Goal: Information Seeking & Learning: Find contact information

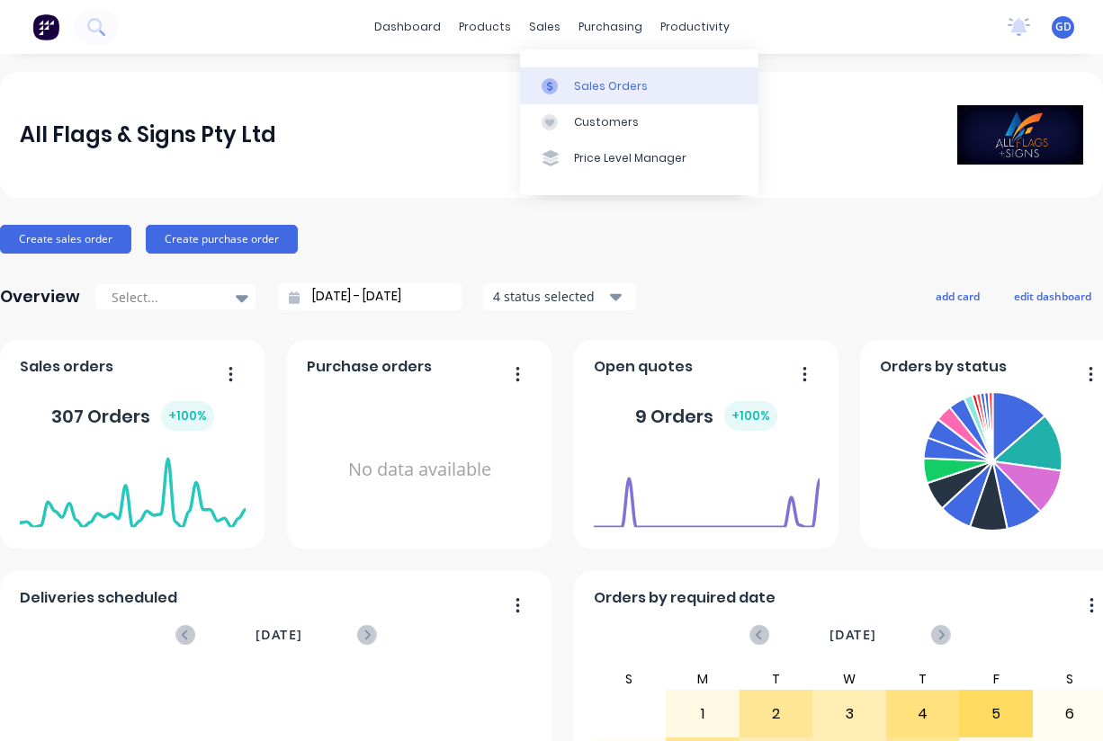
click at [588, 85] on div "Sales Orders" at bounding box center [611, 86] width 74 height 16
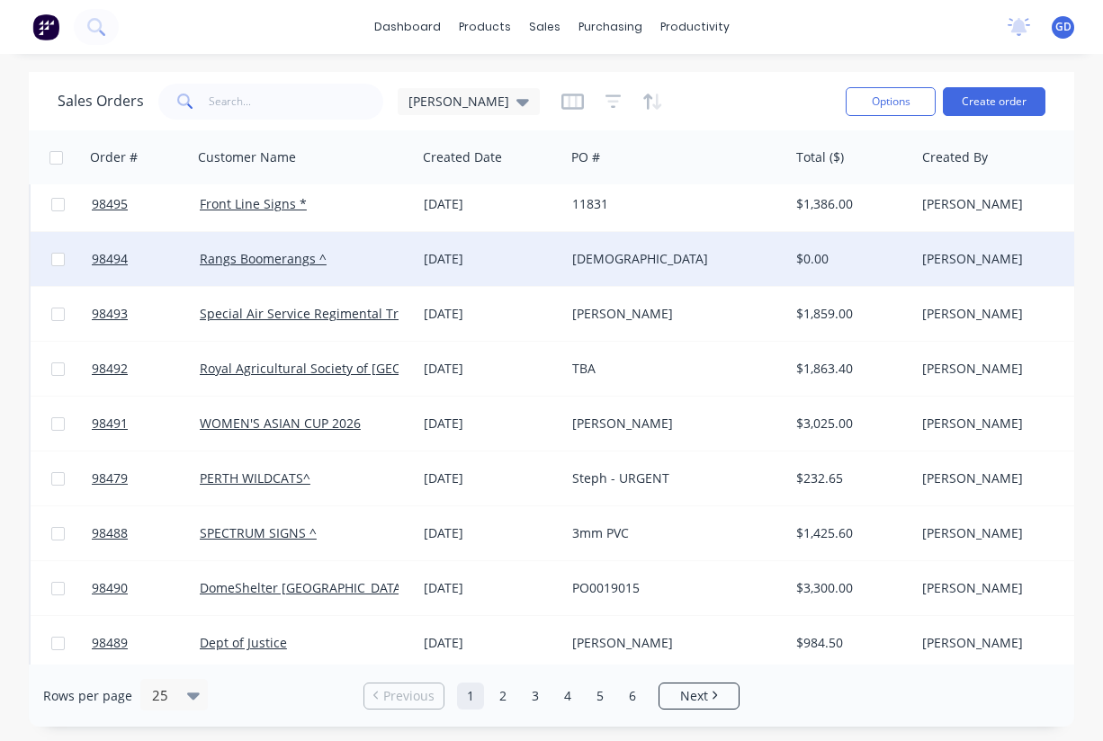
scroll to position [149, 0]
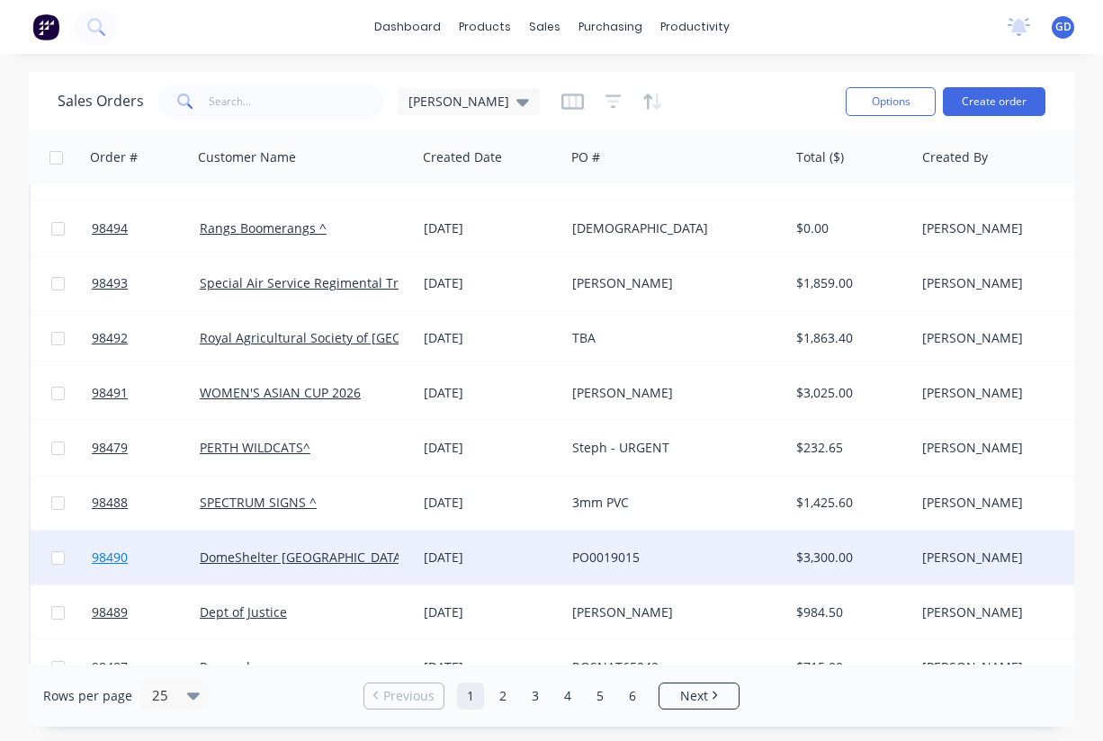
click at [117, 556] on span "98490" at bounding box center [110, 558] width 36 height 18
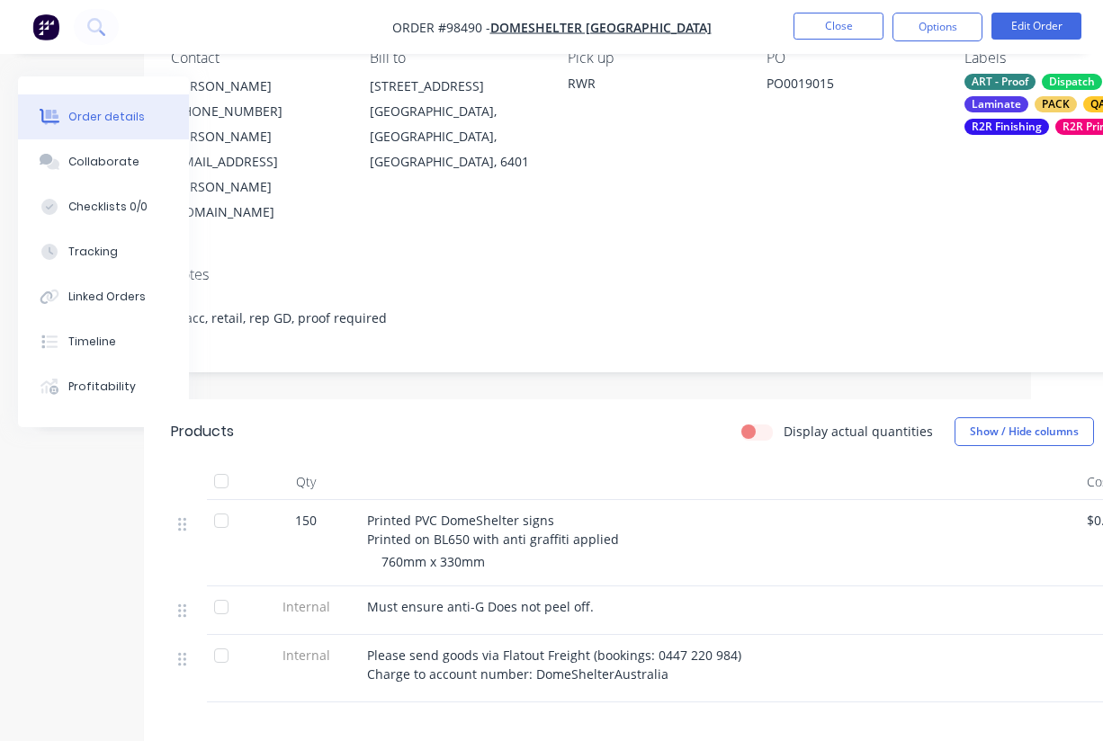
scroll to position [0, 72]
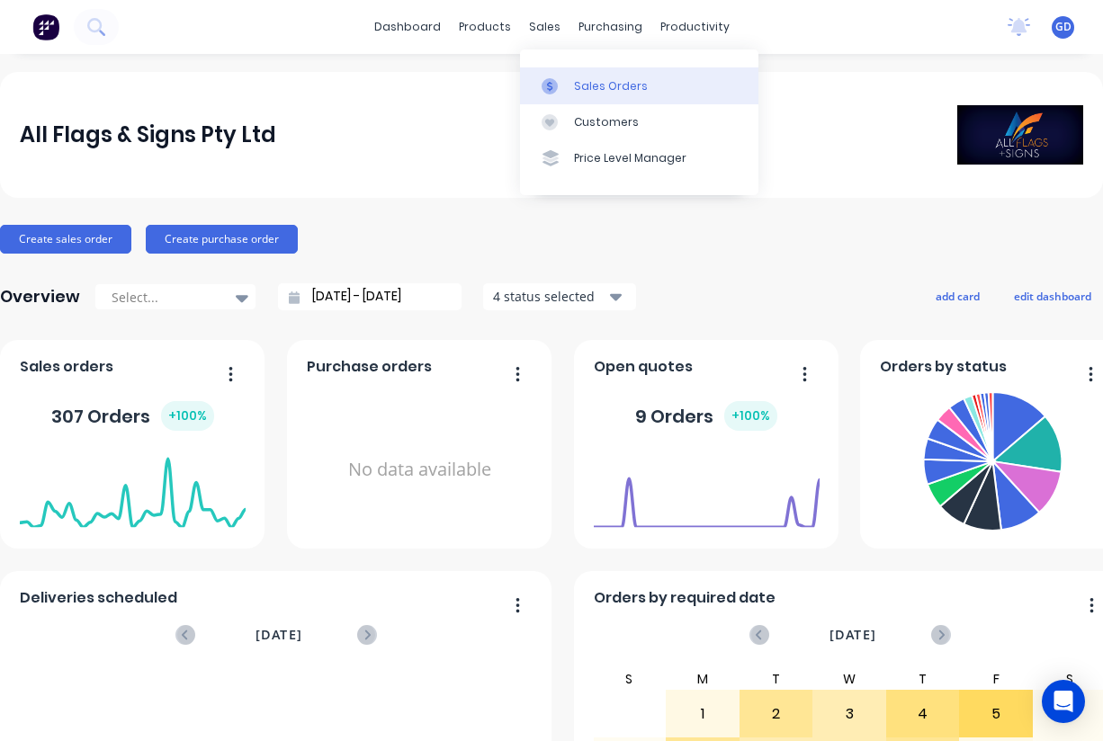
click at [583, 78] on div "Sales Orders" at bounding box center [611, 86] width 74 height 16
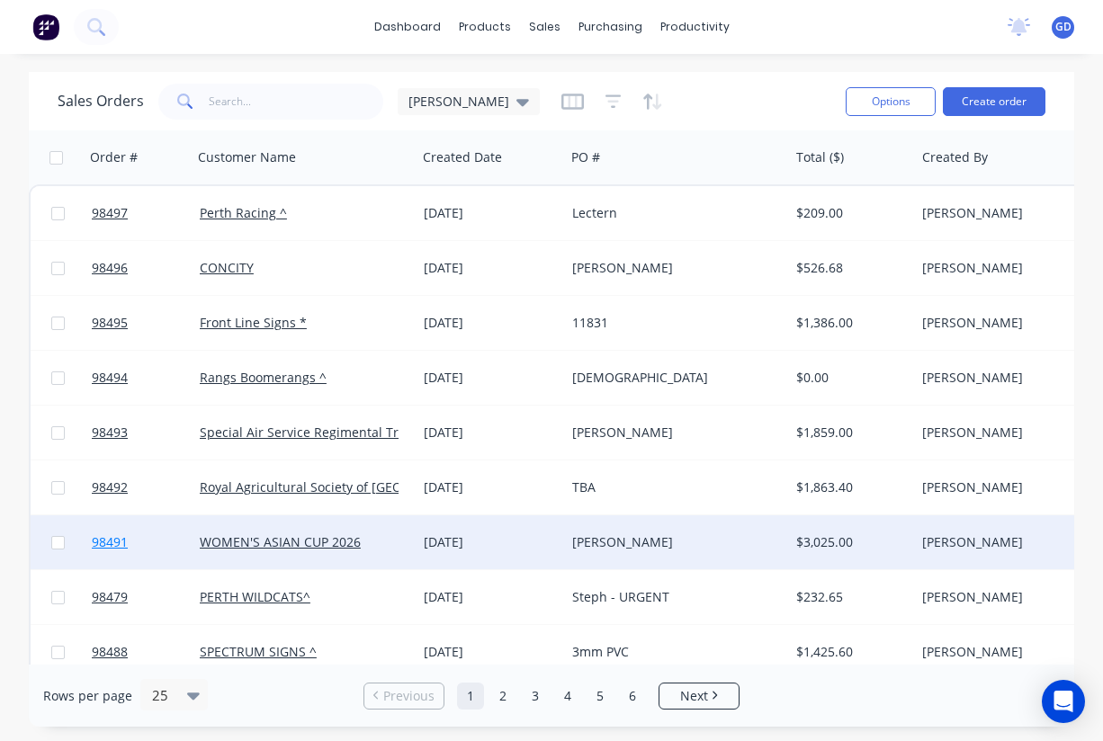
click at [122, 545] on span "98491" at bounding box center [110, 542] width 36 height 18
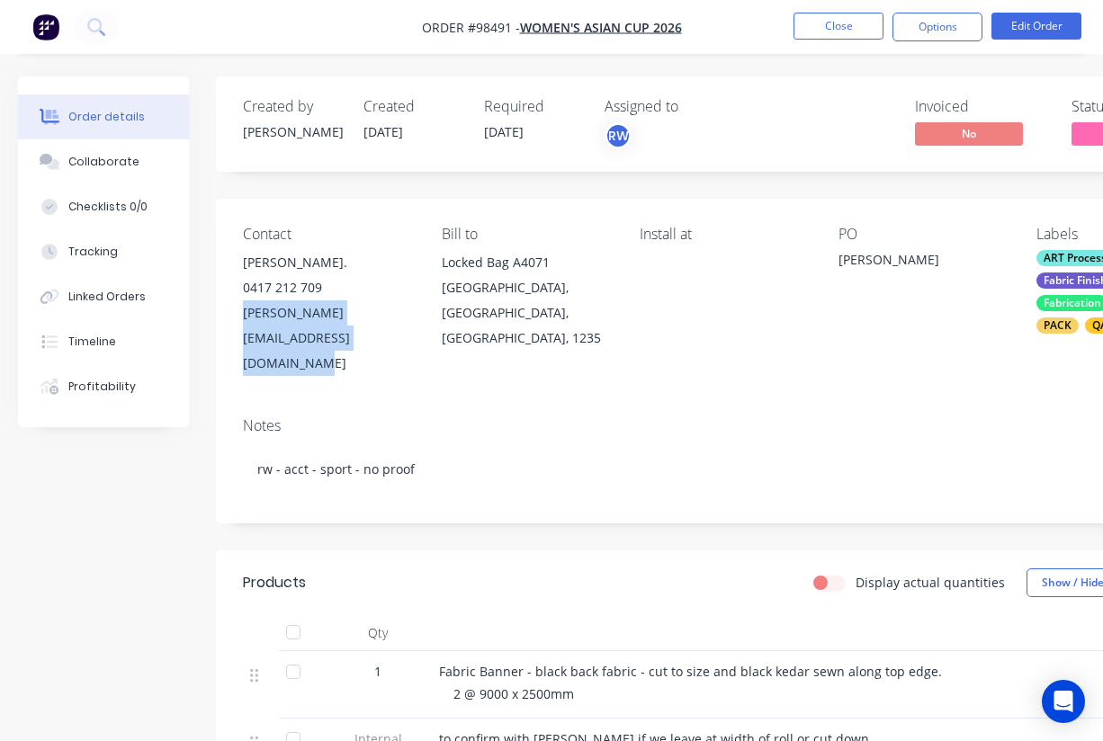
drag, startPoint x: 237, startPoint y: 310, endPoint x: 513, endPoint y: 309, distance: 275.3
click at [513, 309] on div "Contact [PERSON_NAME]. [PHONE_NUMBER] [PERSON_NAME][EMAIL_ADDRESS][DOMAIN_NAME]…" at bounding box center [724, 301] width 1017 height 204
copy div "[PERSON_NAME][EMAIL_ADDRESS][DOMAIN_NAME]"
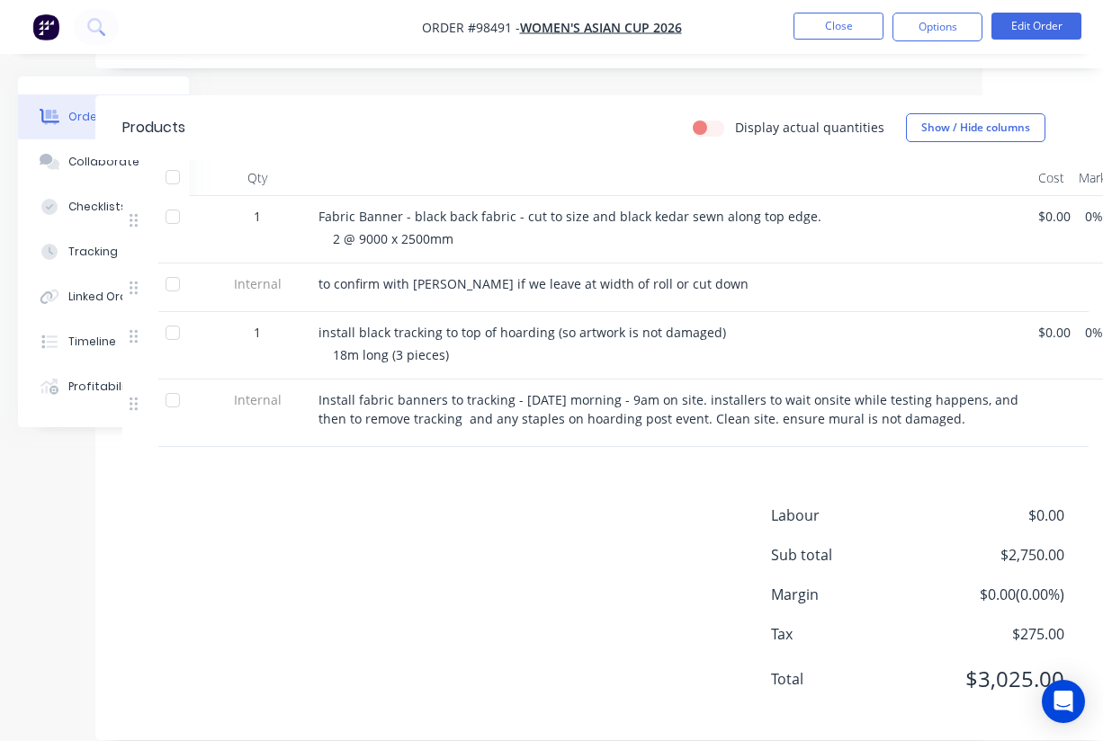
scroll to position [0, 121]
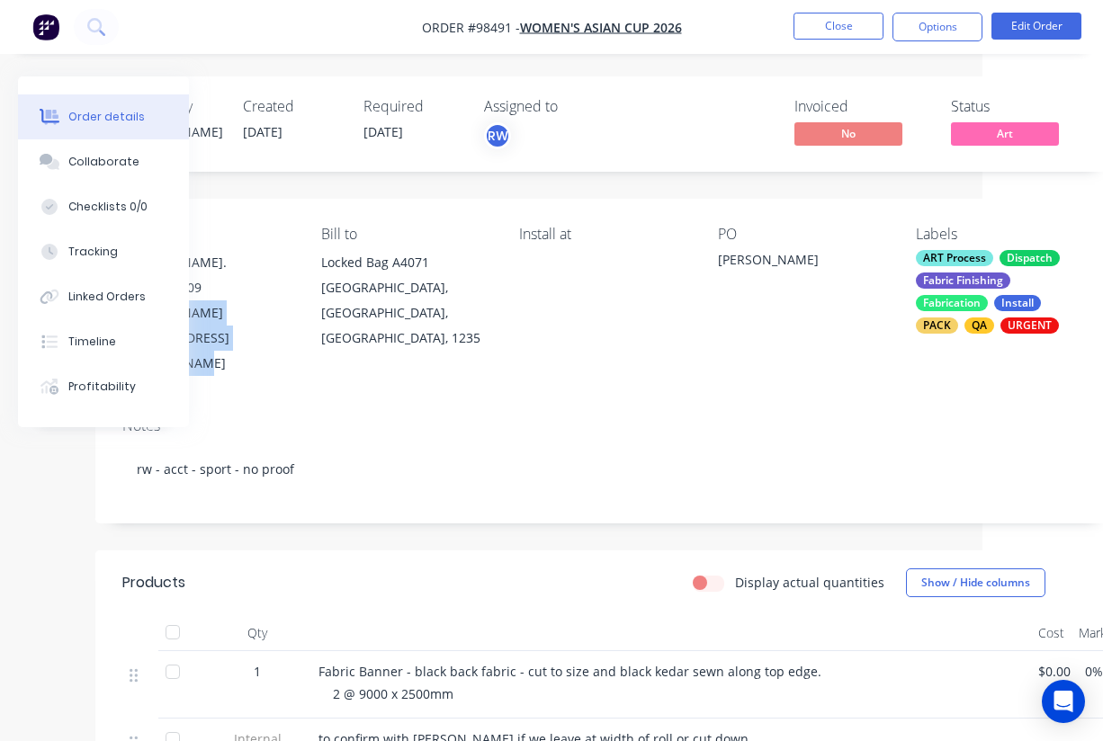
copy div "[PERSON_NAME][EMAIL_ADDRESS][DOMAIN_NAME]"
